Goal: Information Seeking & Learning: Learn about a topic

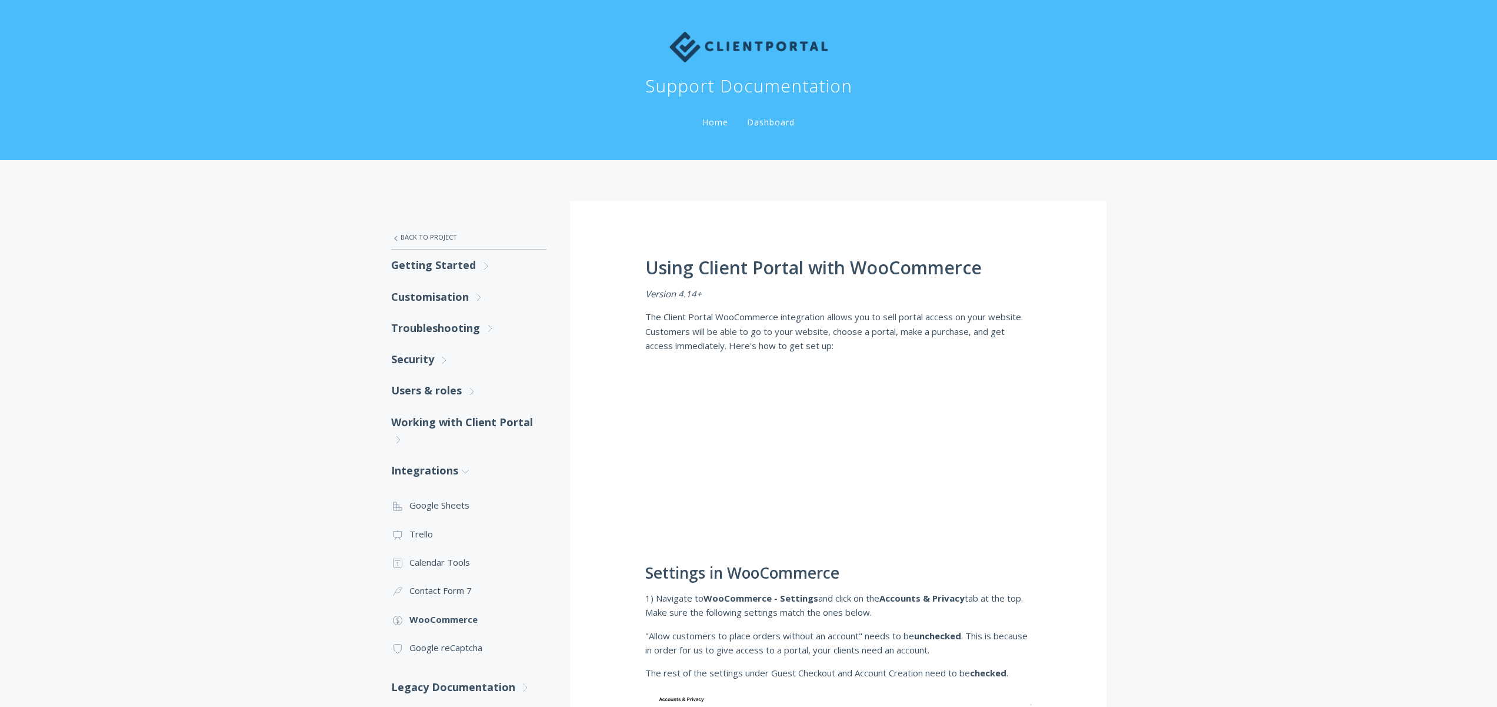
click at [763, 43] on img at bounding box center [748, 47] width 159 height 31
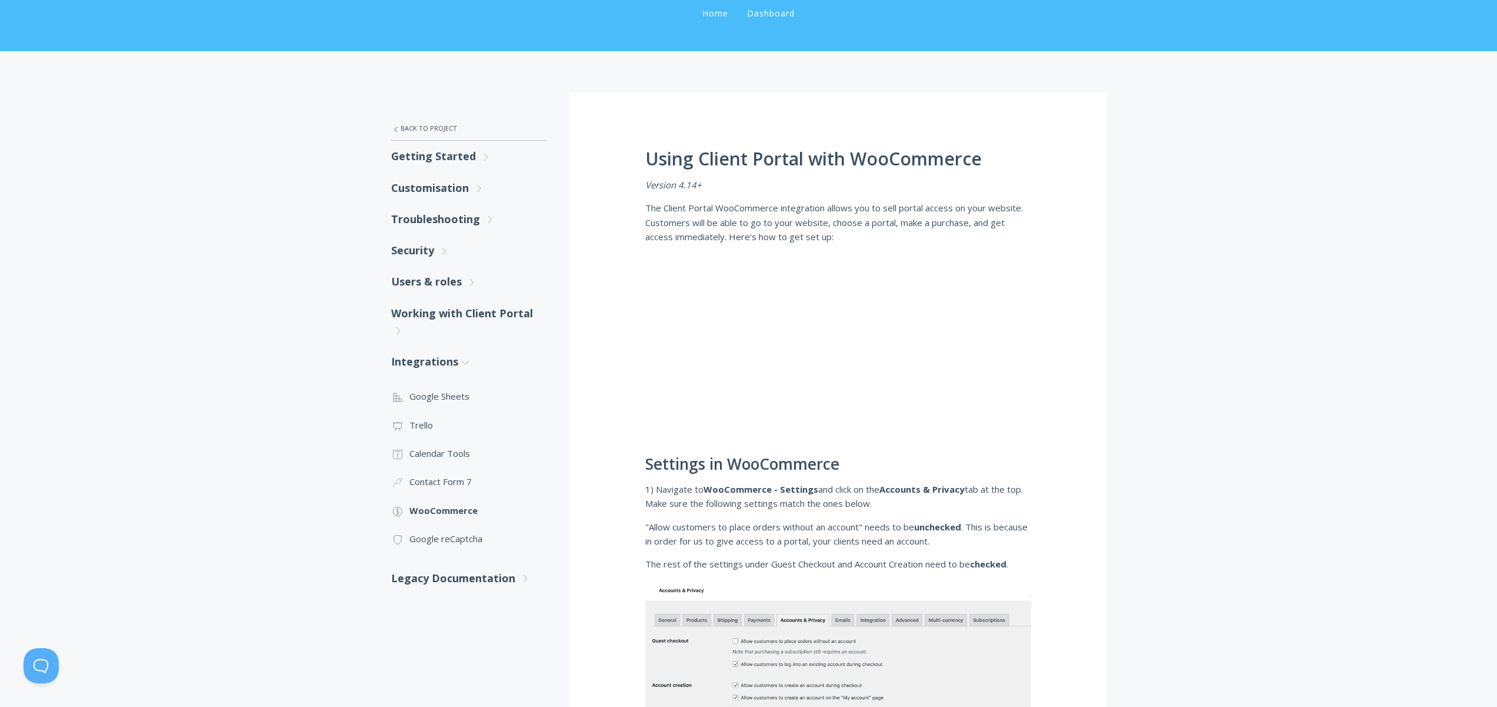
scroll to position [106, 0]
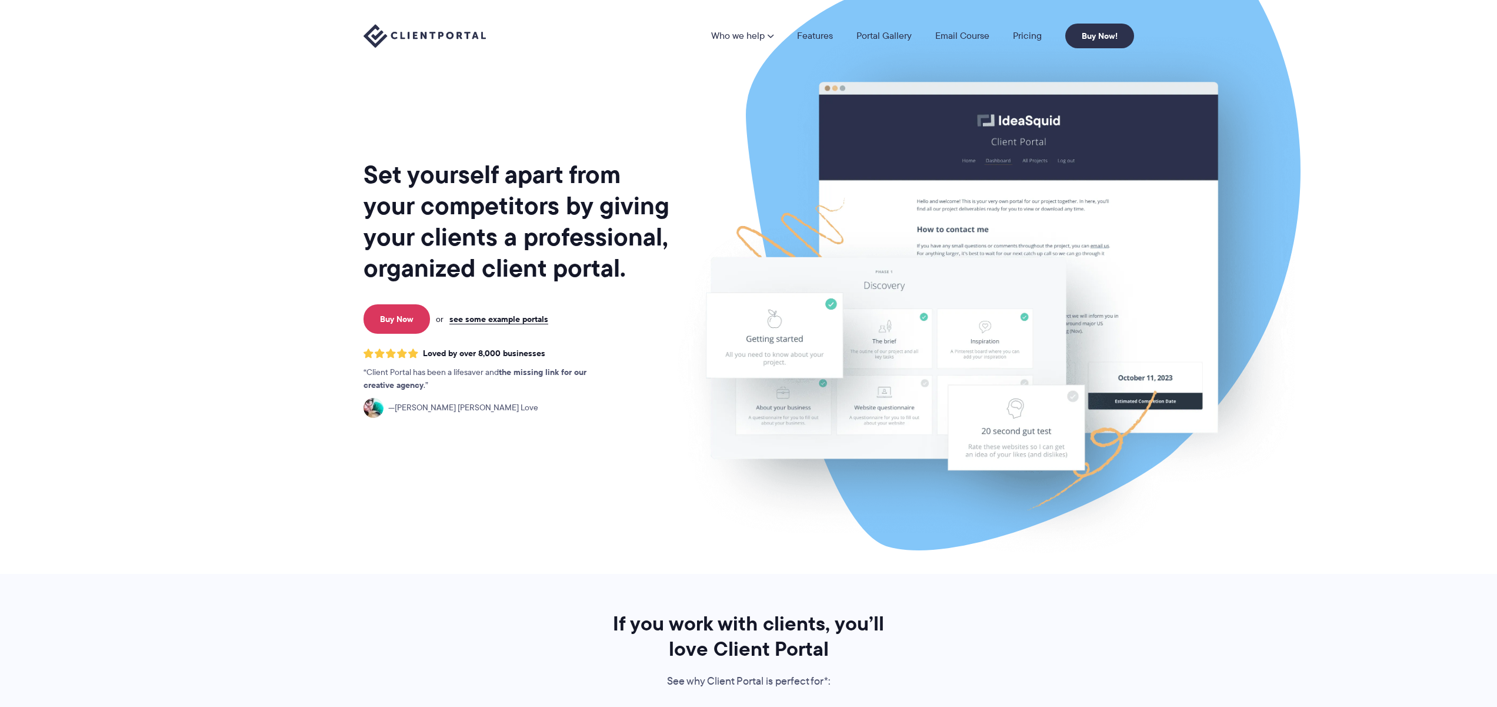
click at [1291, 130] on img at bounding box center [986, 291] width 659 height 564
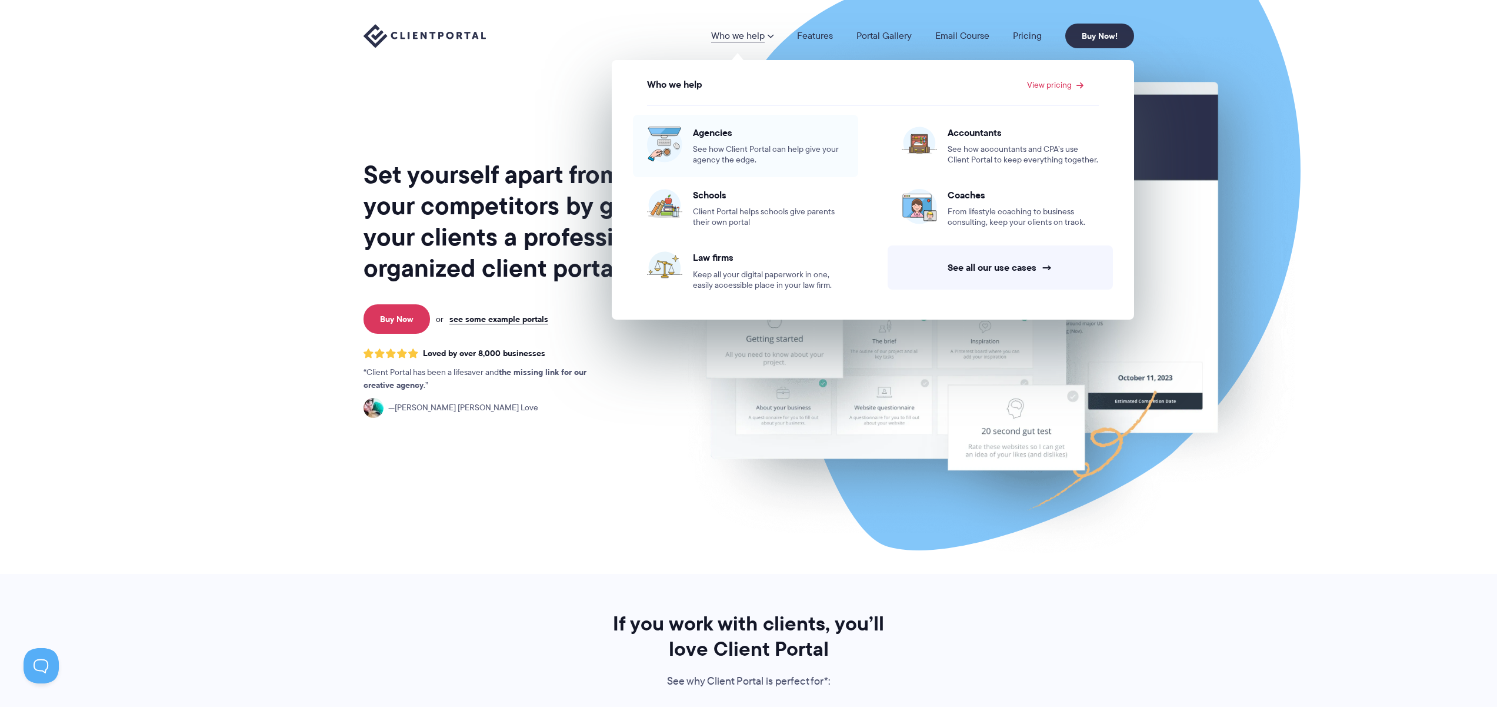
click at [764, 155] on span "See how Client Portal can help give your agency the edge." at bounding box center [768, 154] width 151 height 21
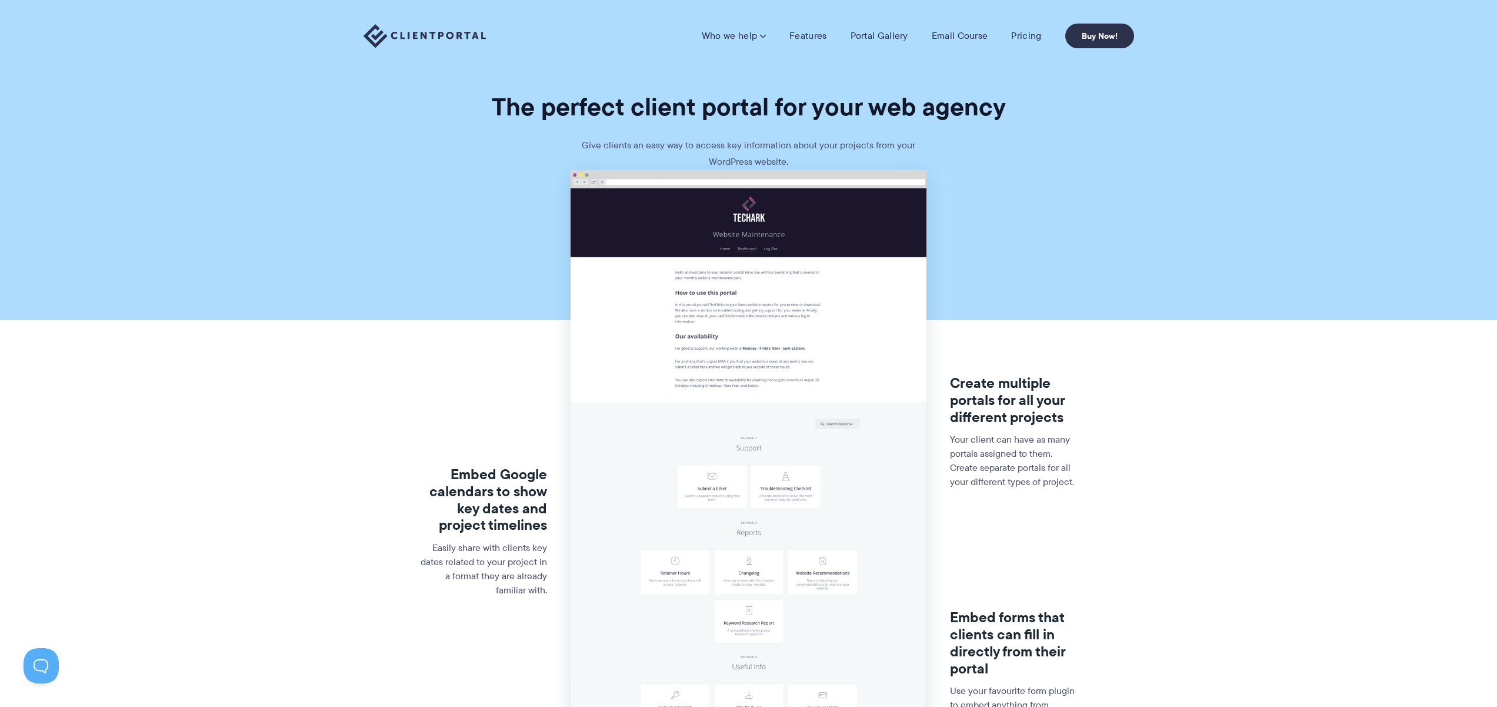
click at [1052, 171] on section "Embed Google calendars to show key dates and project timelines Easily share wit…" at bounding box center [748, 561] width 1497 height 782
drag, startPoint x: 482, startPoint y: 89, endPoint x: 958, endPoint y: 159, distance: 481.0
click at [958, 159] on section "The perfect client portal for your web agency Give clients an easy way to acces…" at bounding box center [748, 85] width 1497 height 170
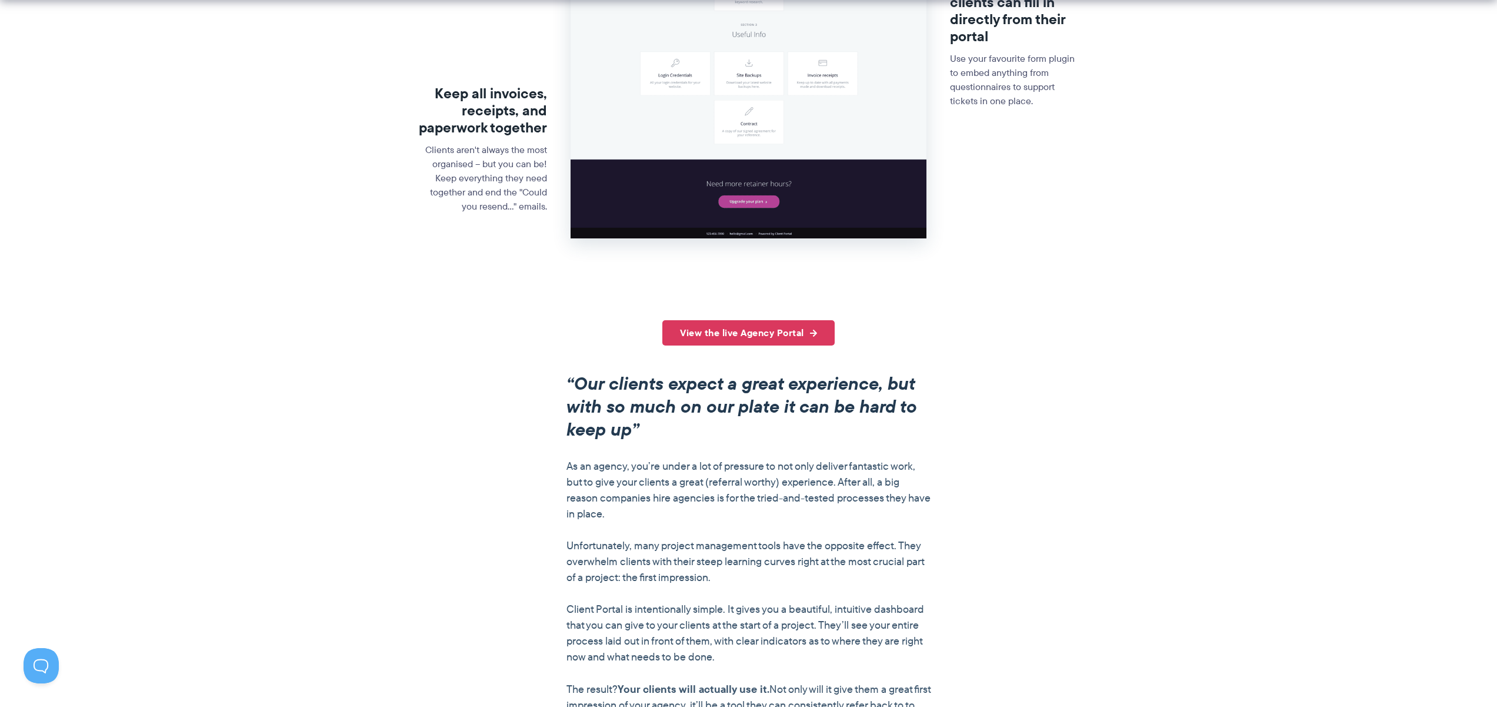
scroll to position [703, 0]
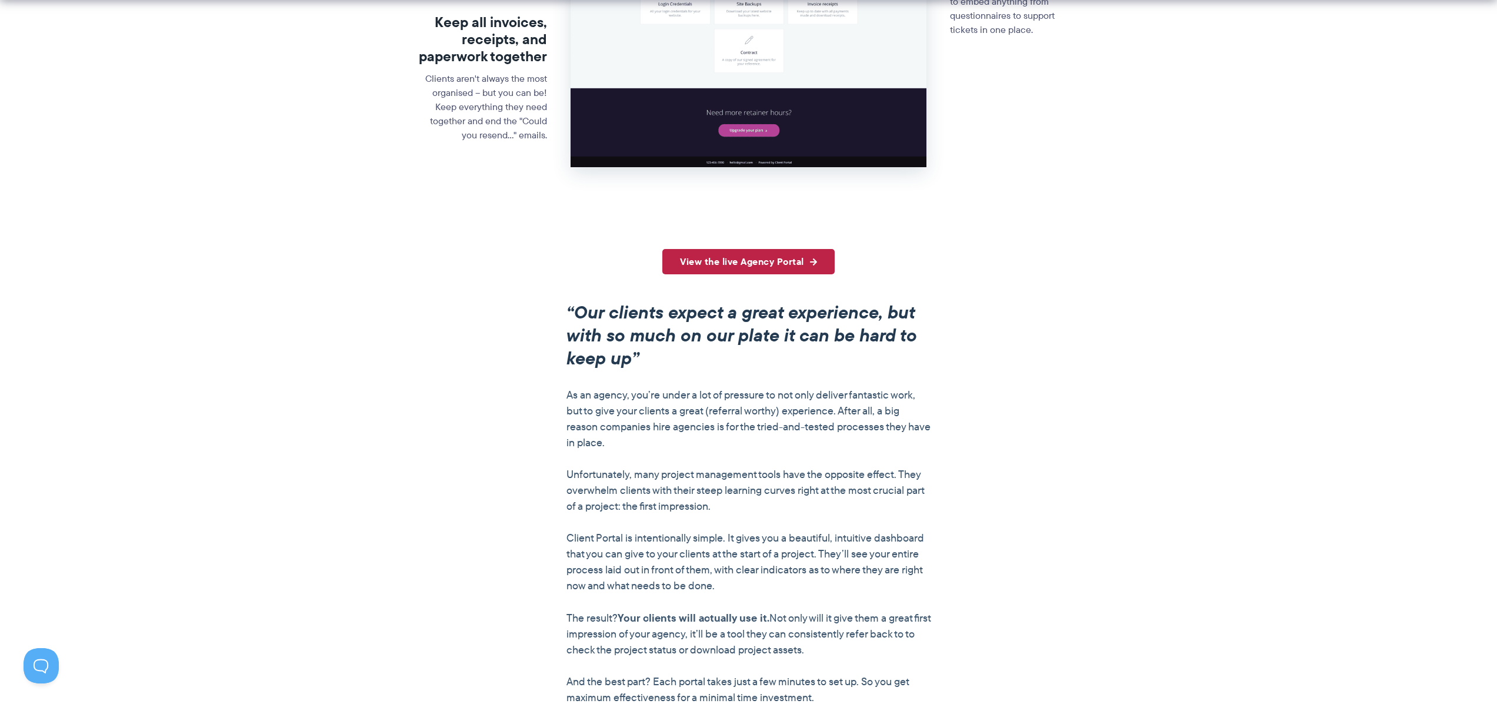
click at [789, 264] on link "View the live Agency Portal" at bounding box center [748, 261] width 172 height 25
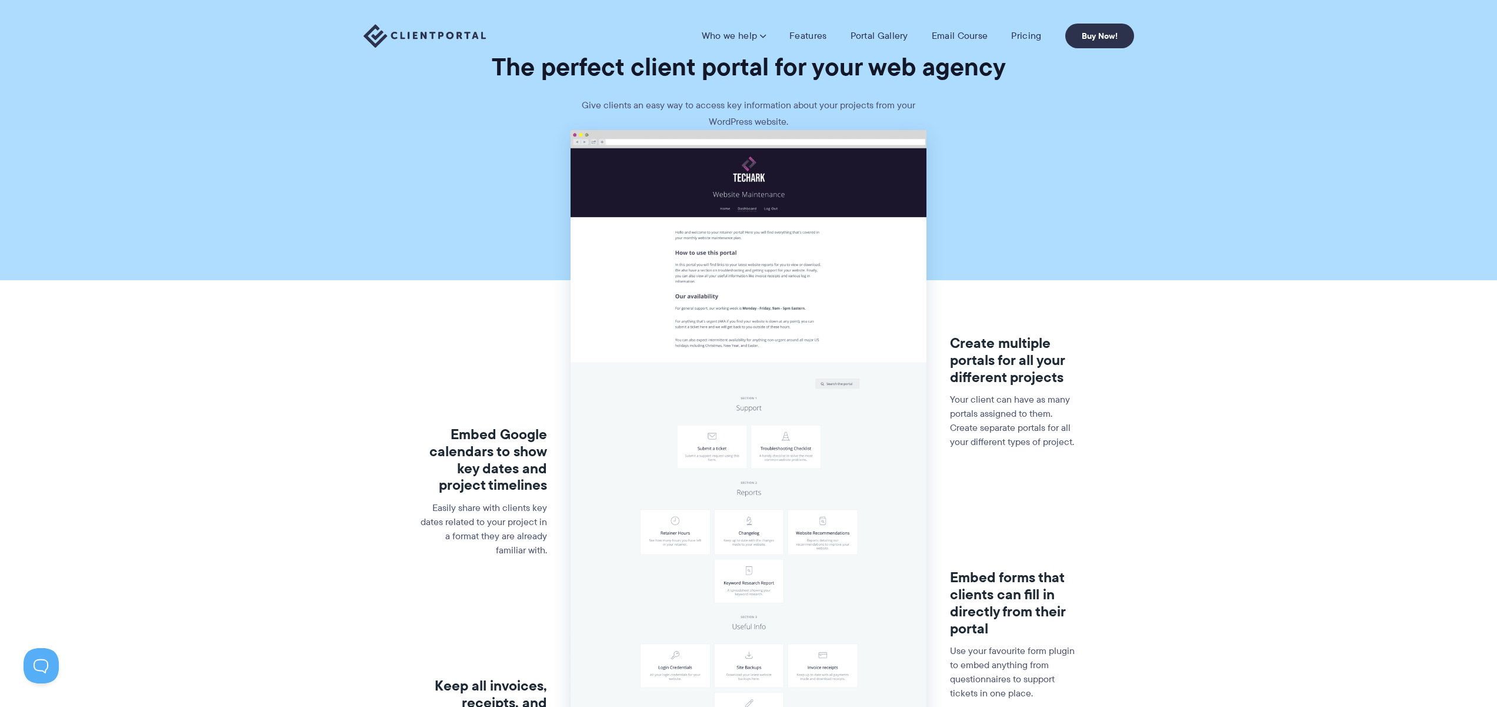
scroll to position [0, 0]
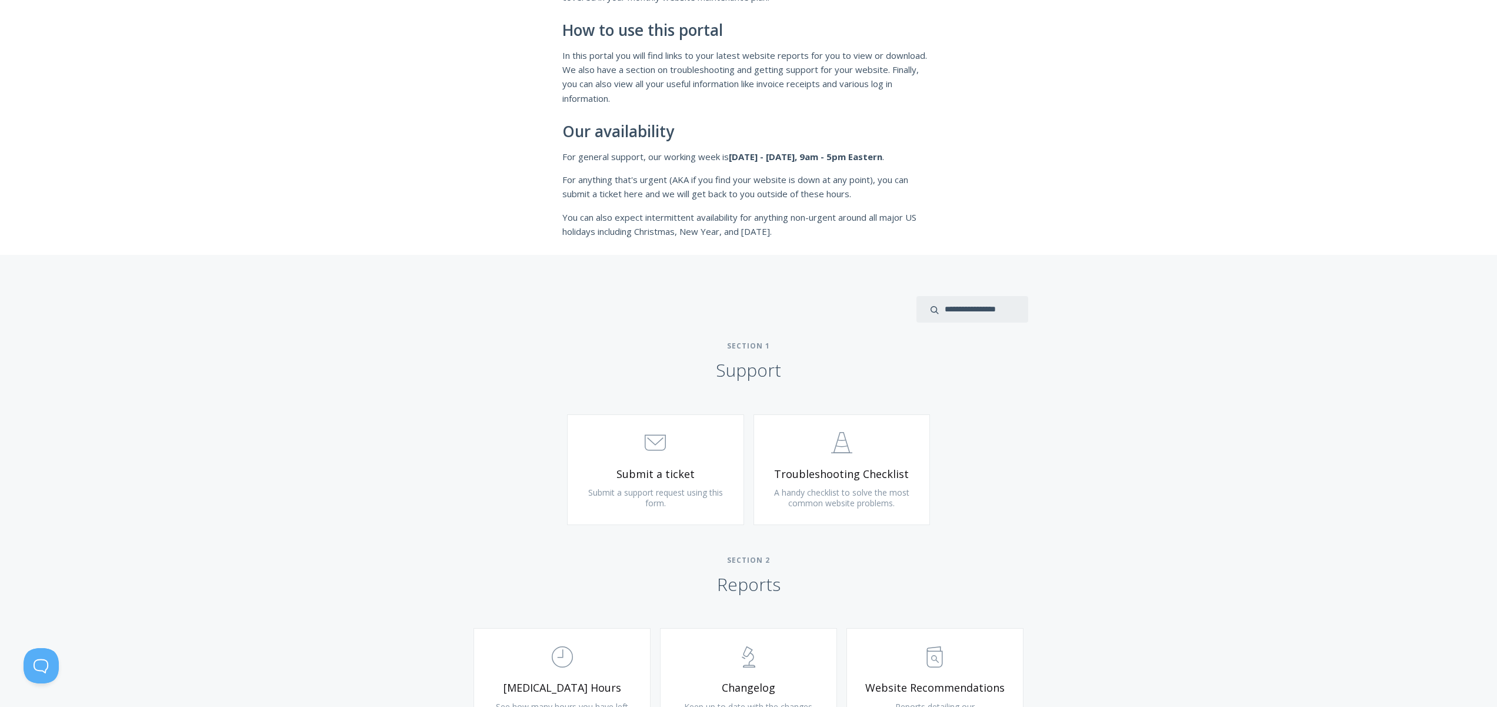
scroll to position [329, 0]
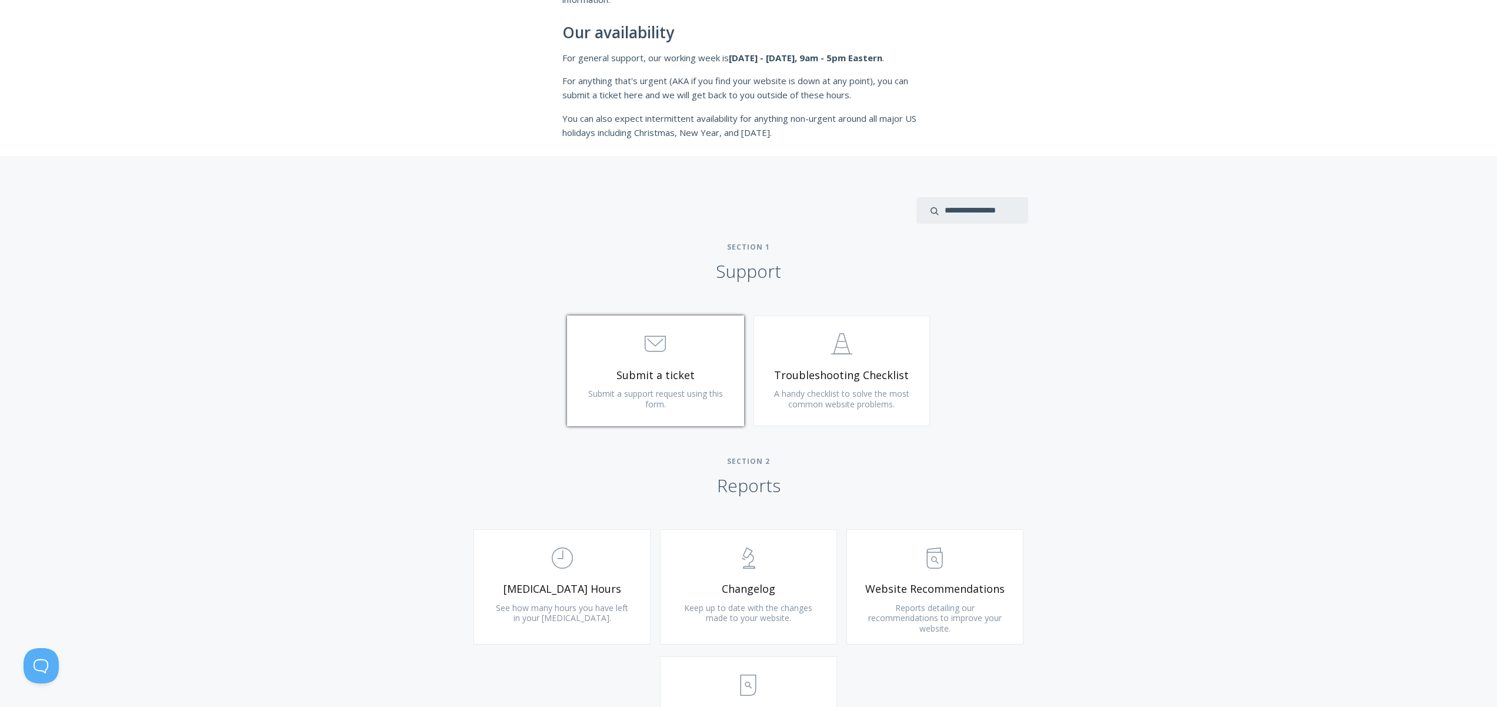
click at [651, 368] on span "Submit a ticket" at bounding box center [655, 375] width 141 height 14
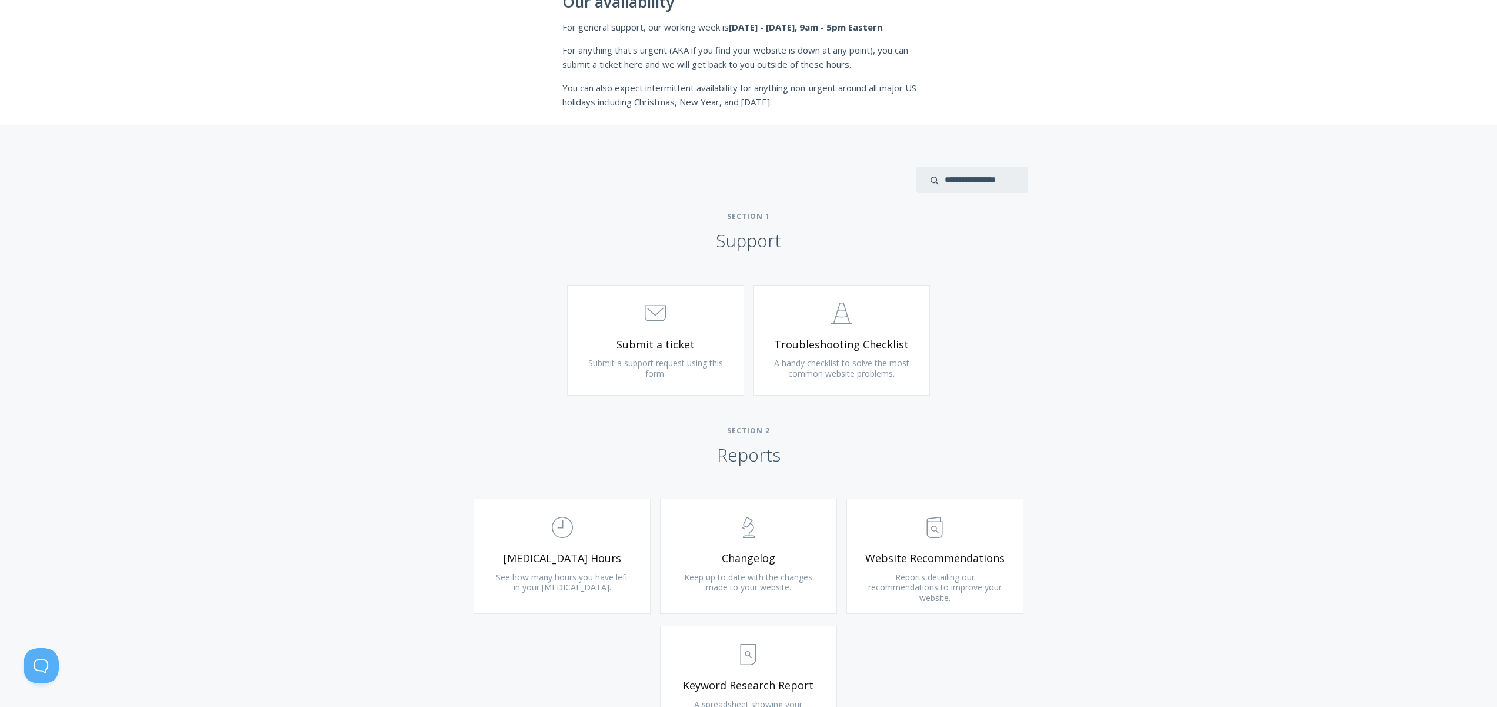
scroll to position [437, 0]
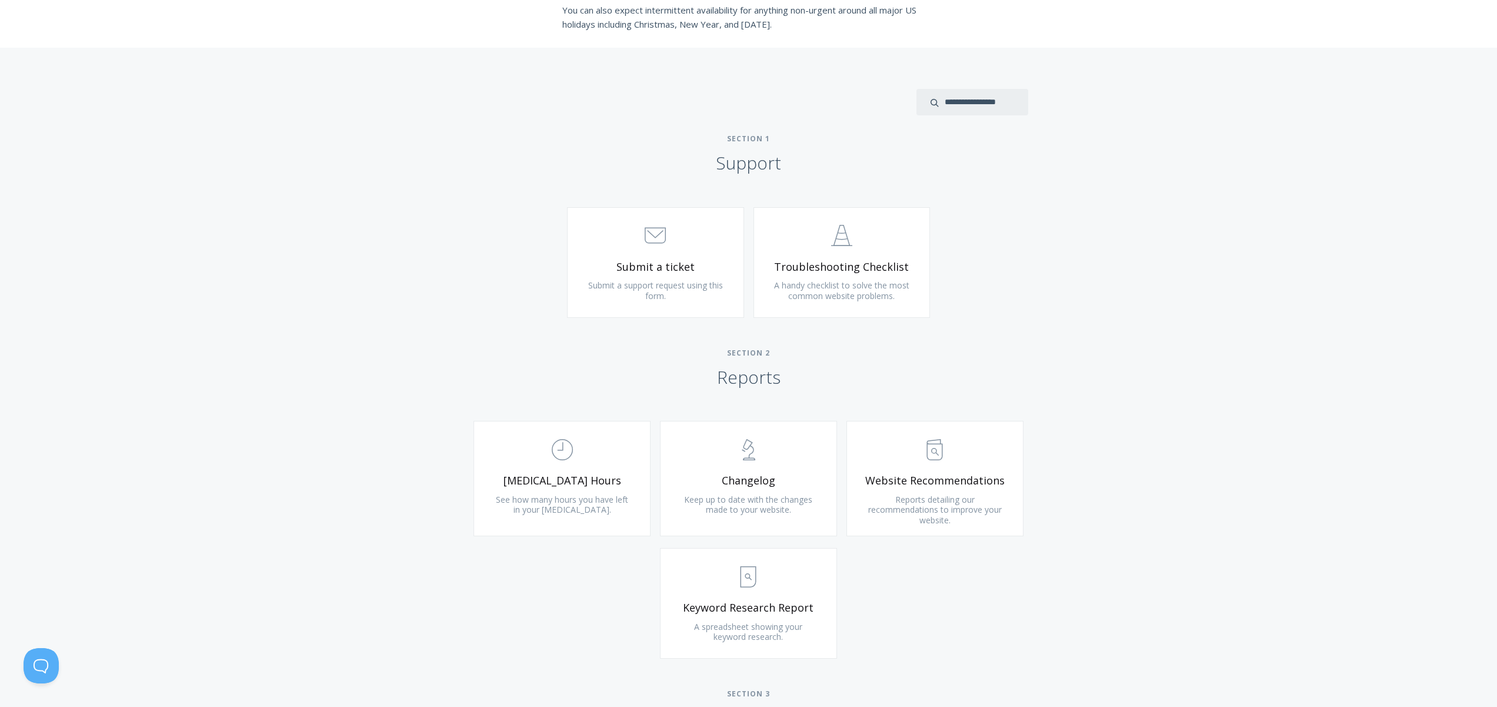
click at [1147, 306] on div "Type more than three characters to get results. See search results below. No se…" at bounding box center [748, 541] width 1497 height 986
click at [588, 459] on span ".st0{fill:none;stroke:#000000;stroke-width:2;stroke-miterlimit:10;} Untitled-18" at bounding box center [562, 450] width 141 height 36
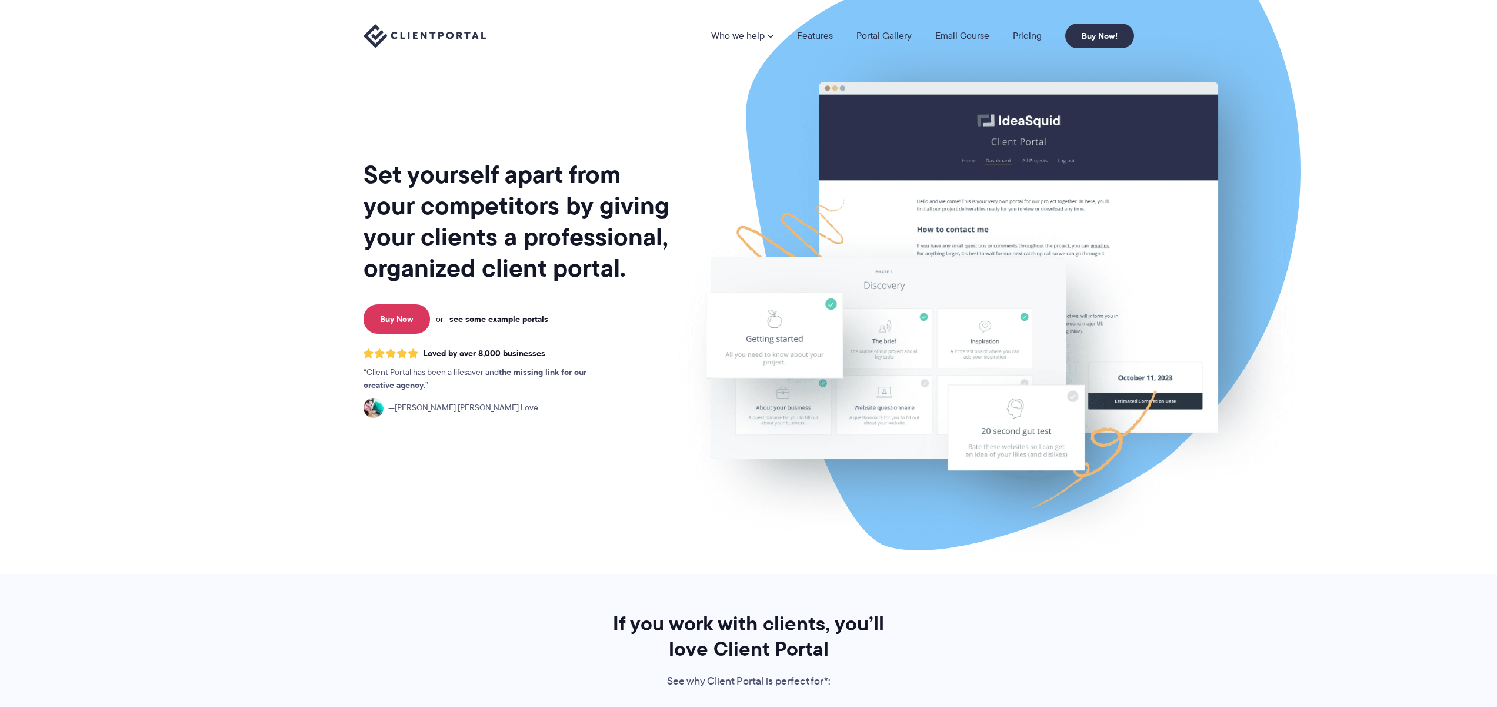
click at [582, 132] on div "Set yourself apart from your competitors by giving your clients a professional,…" at bounding box center [518, 291] width 308 height 564
click at [581, 134] on div "Set yourself apart from your competitors by giving your clients a professional,…" at bounding box center [518, 291] width 308 height 564
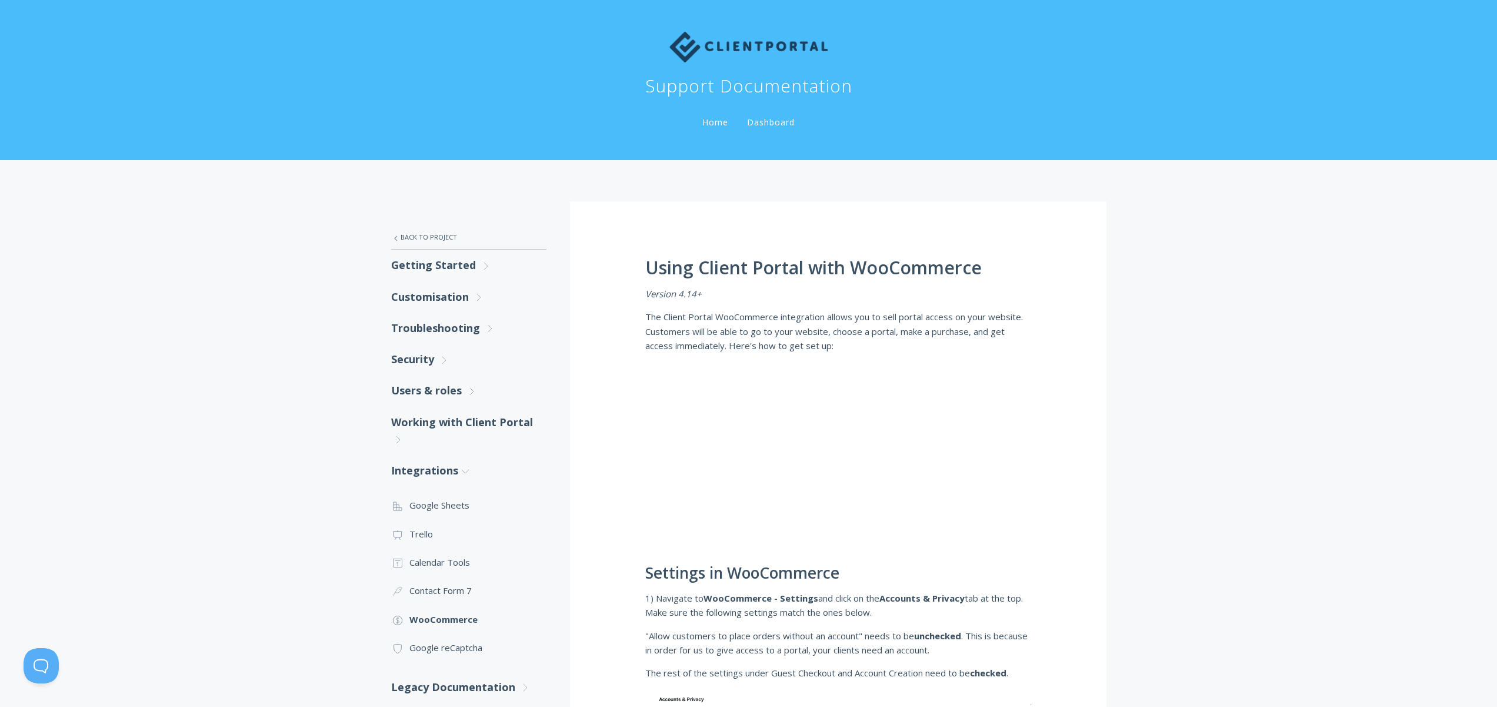
click at [725, 46] on img at bounding box center [748, 47] width 159 height 31
